Goal: Check status: Check status

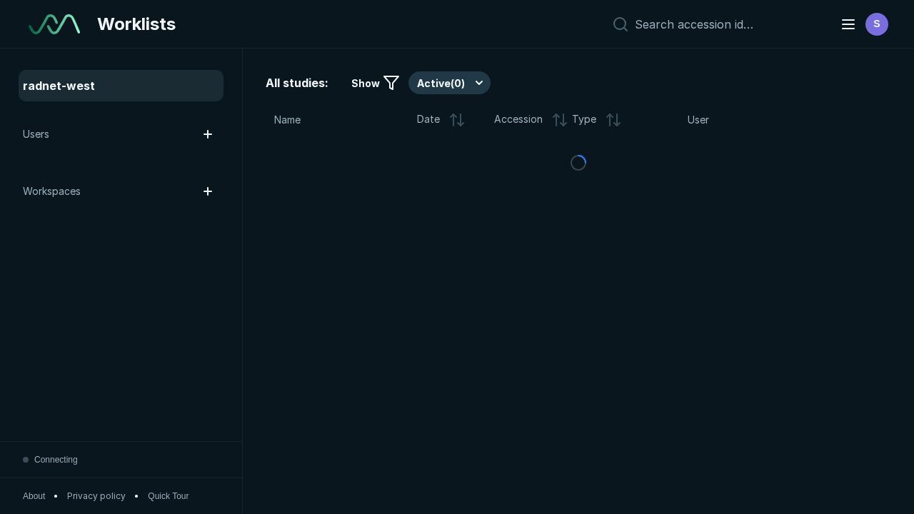
scroll to position [3899, 5947]
